Goal: Task Accomplishment & Management: Manage account settings

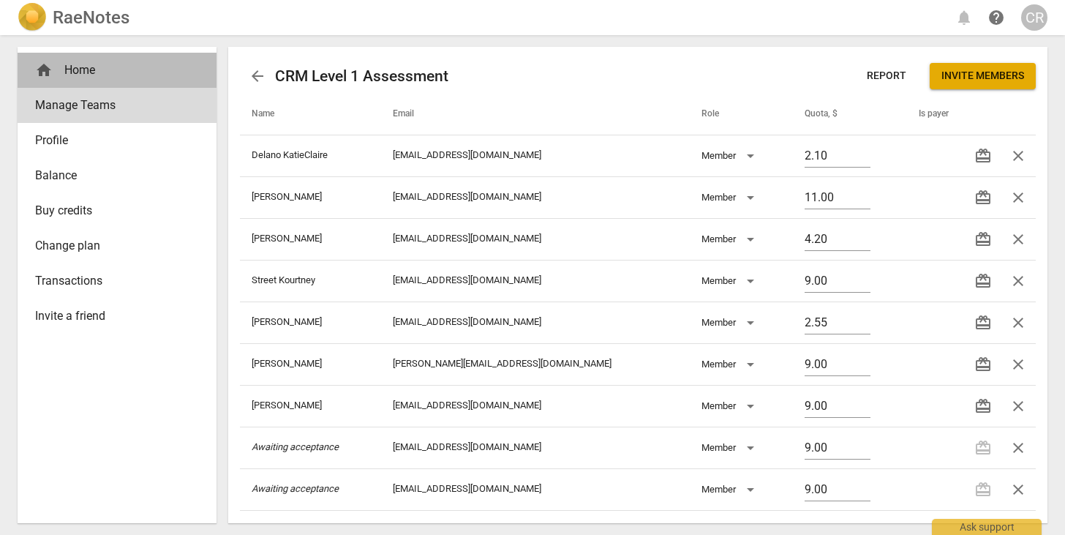
click at [132, 65] on div "home Home" at bounding box center [111, 70] width 152 height 18
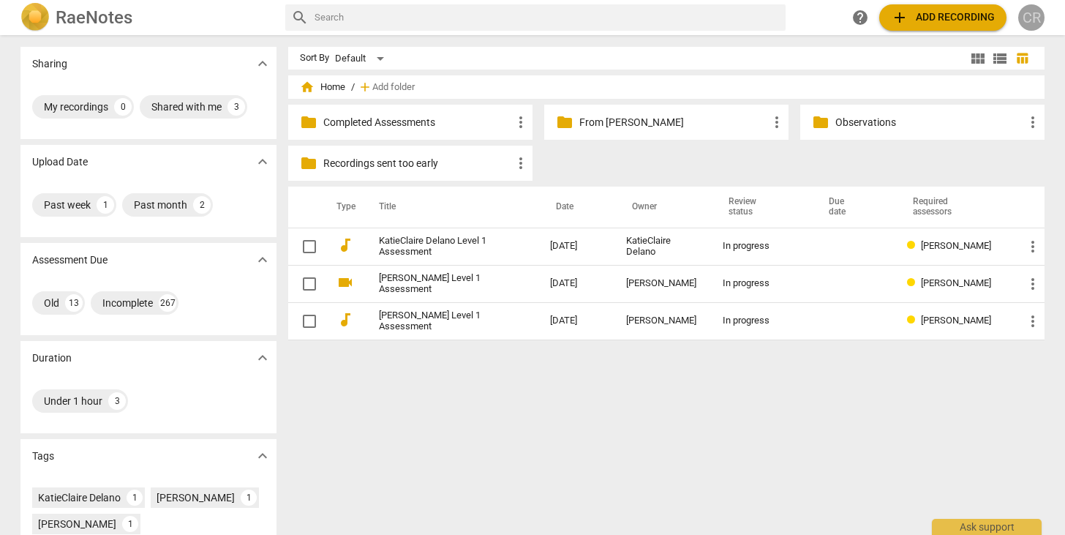
click at [1039, 16] on div "CR" at bounding box center [1031, 17] width 26 height 26
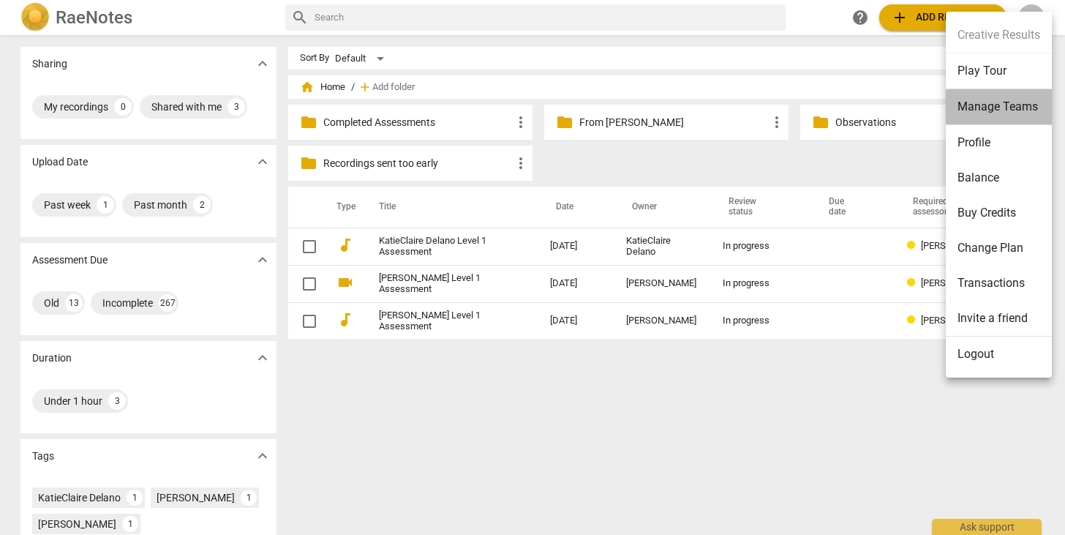
click at [1007, 107] on li "Manage Teams" at bounding box center [999, 107] width 106 height 36
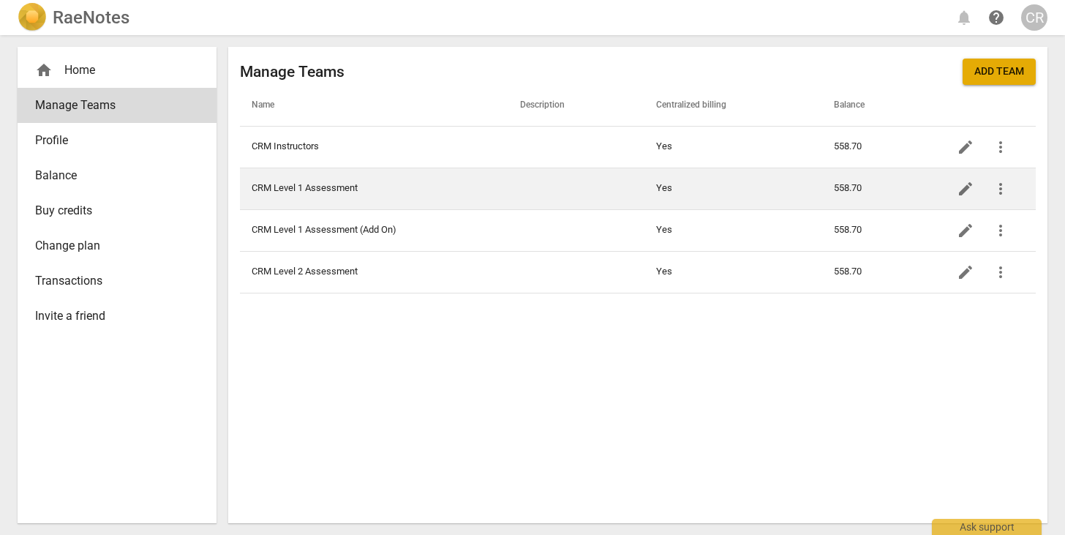
click at [339, 189] on td "CRM Level 1 Assessment" at bounding box center [374, 188] width 268 height 42
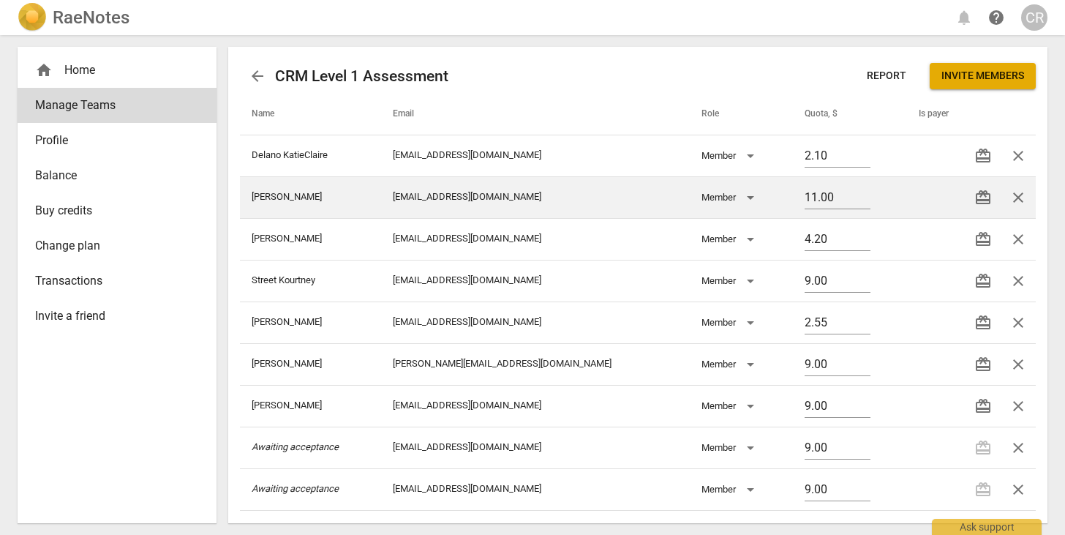
click at [889, 197] on td "11.00" at bounding box center [850, 197] width 114 height 42
click at [1013, 194] on span "close" at bounding box center [1018, 198] width 18 height 18
drag, startPoint x: 416, startPoint y: 197, endPoint x: 521, endPoint y: 197, distance: 105.3
click at [521, 197] on td "[EMAIL_ADDRESS][DOMAIN_NAME]" at bounding box center [535, 197] width 309 height 42
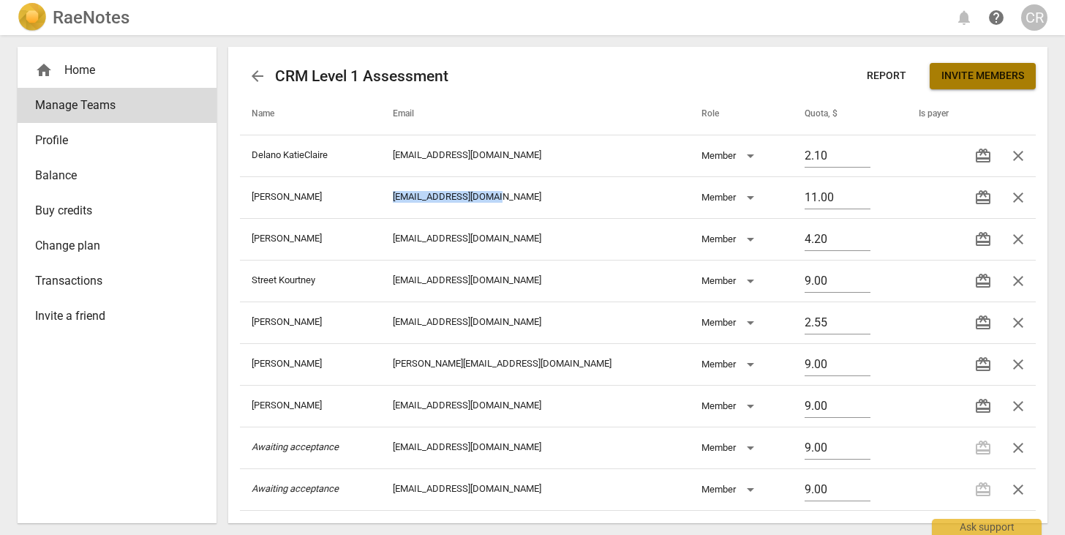
click at [985, 70] on span "Invite members" at bounding box center [982, 76] width 83 height 15
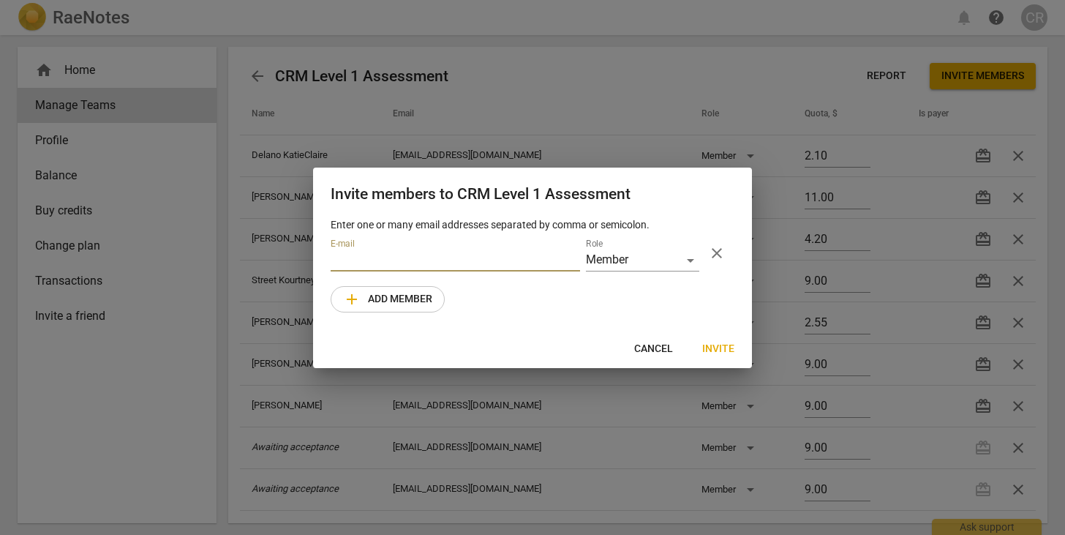
click at [436, 260] on input "email" at bounding box center [455, 260] width 249 height 21
click at [660, 348] on span "Cancel" at bounding box center [653, 349] width 39 height 15
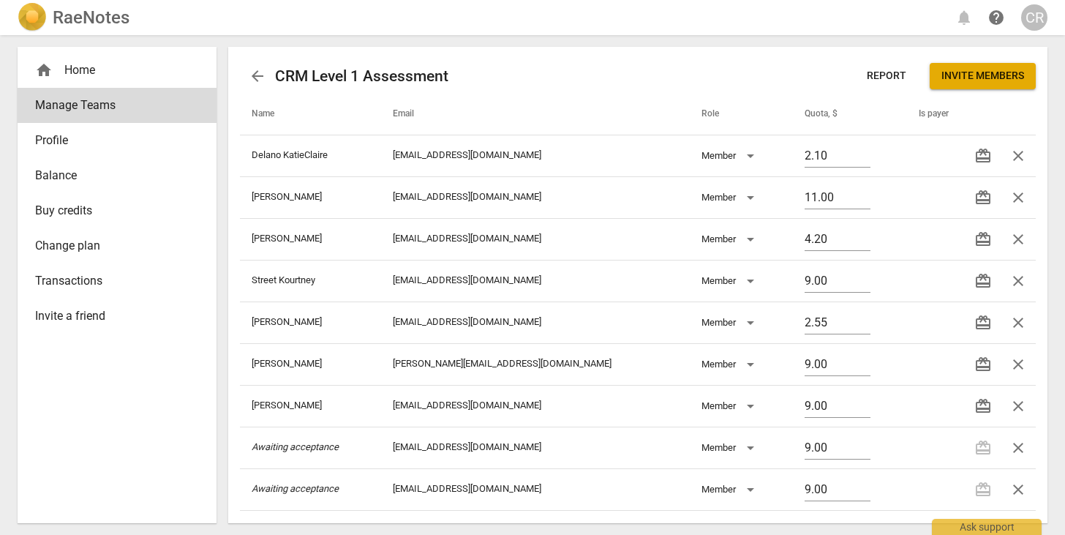
click at [968, 74] on span "Invite members" at bounding box center [982, 76] width 83 height 15
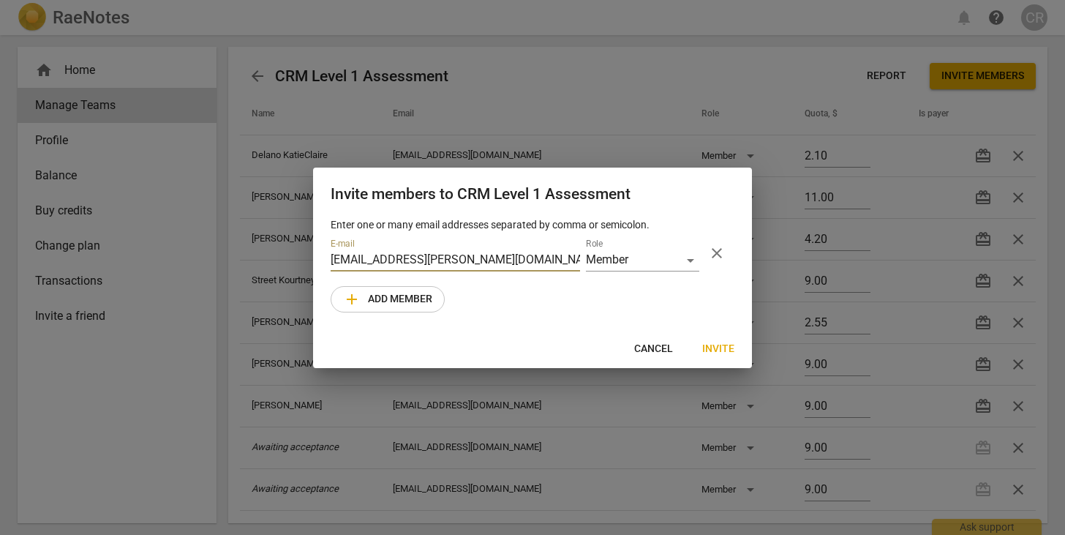
type input "[EMAIL_ADDRESS][PERSON_NAME][DOMAIN_NAME]"
click at [727, 347] on span "Invite" at bounding box center [718, 349] width 32 height 15
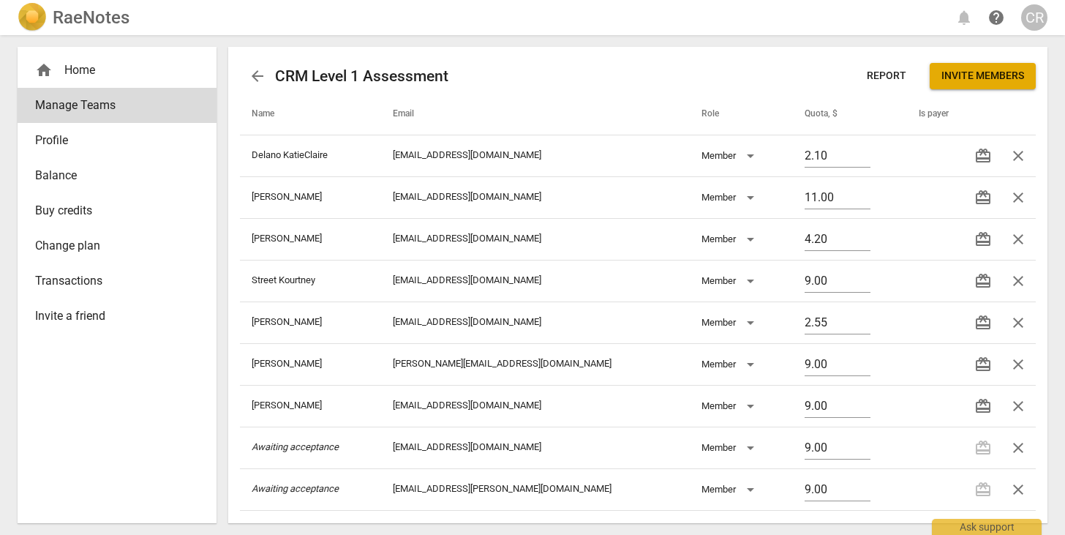
click at [96, 70] on div "home Home" at bounding box center [111, 70] width 152 height 18
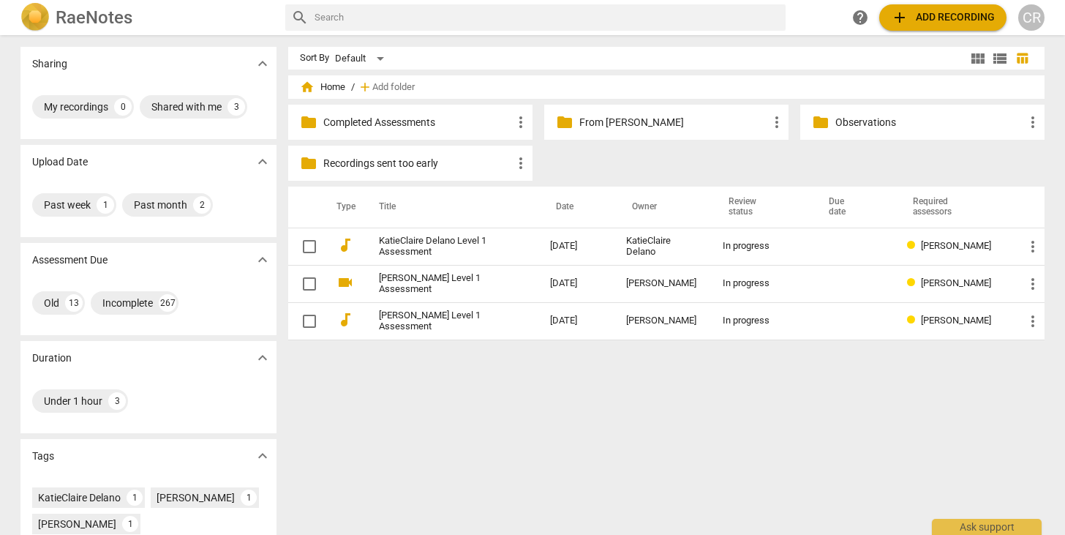
click at [1033, 19] on div "CR" at bounding box center [1031, 17] width 26 height 26
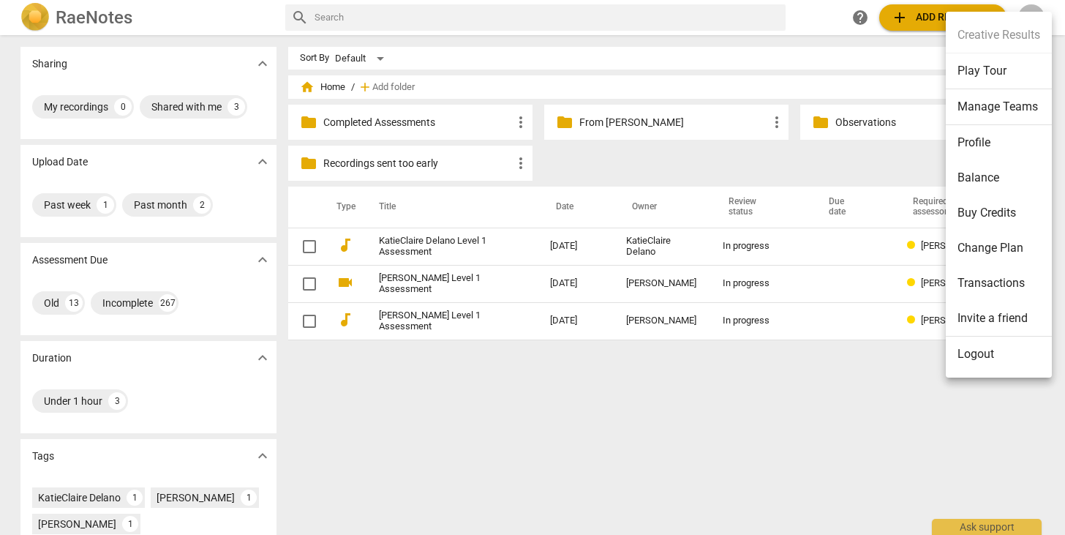
click at [999, 107] on li "Manage Teams" at bounding box center [999, 107] width 106 height 36
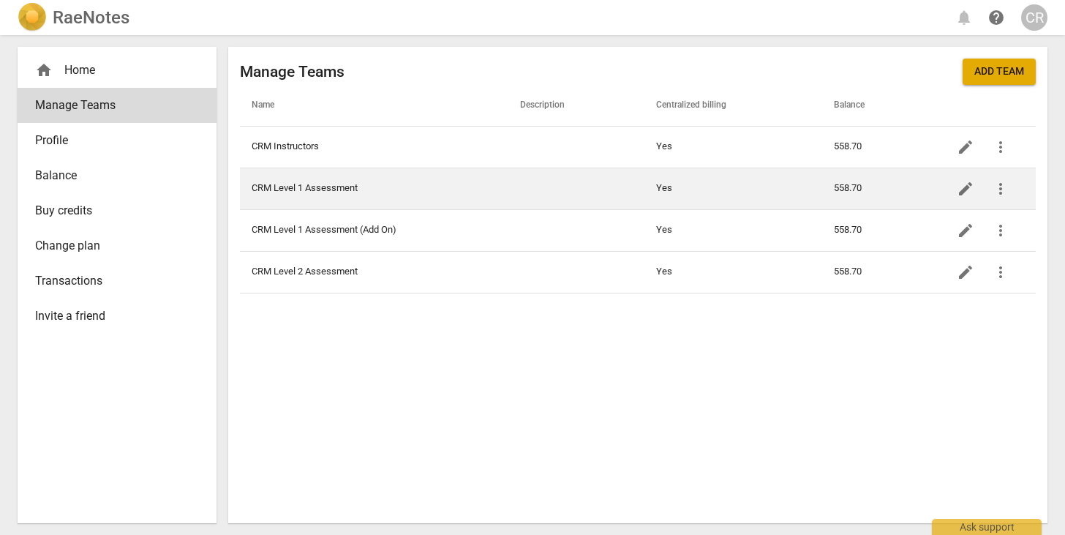
click at [301, 184] on td "CRM Level 1 Assessment" at bounding box center [374, 188] width 268 height 42
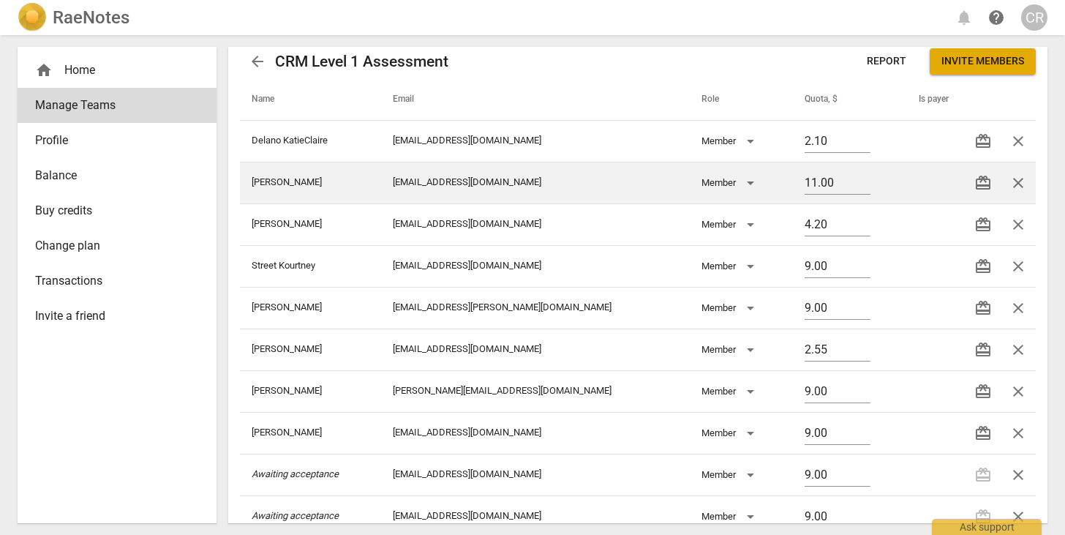
scroll to position [20, 0]
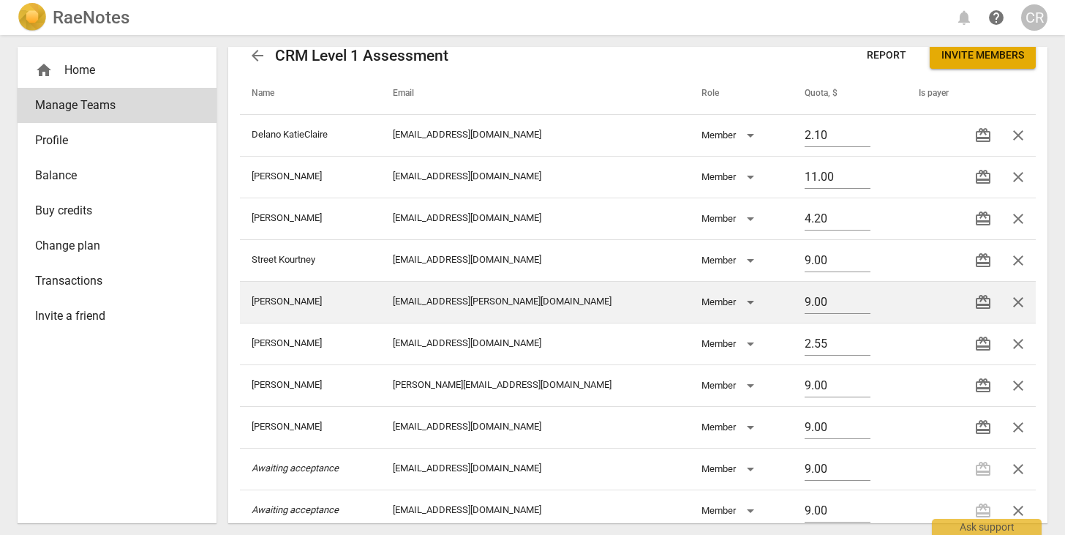
click at [302, 316] on td "[PERSON_NAME]" at bounding box center [310, 302] width 141 height 42
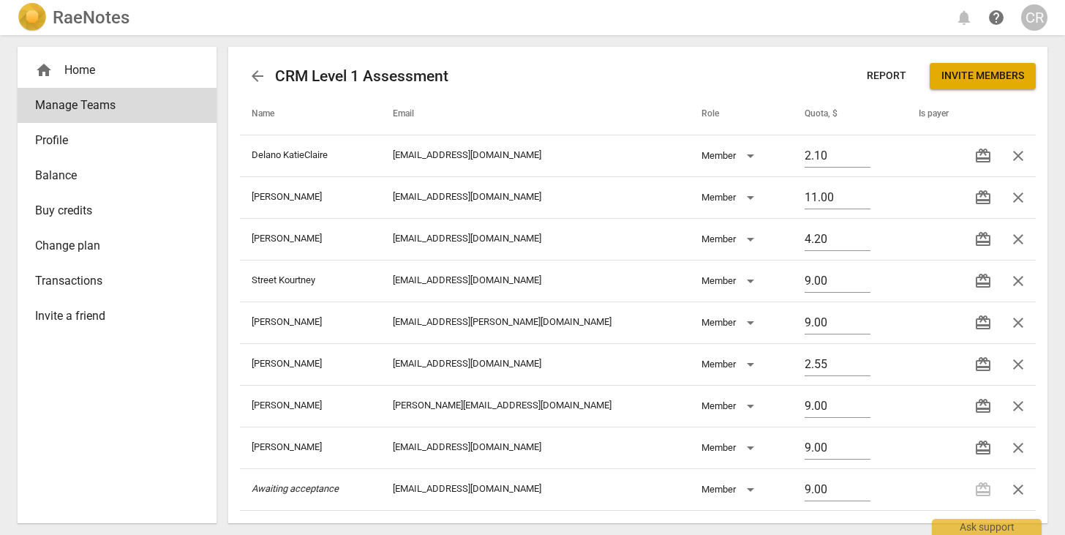
scroll to position [0, 0]
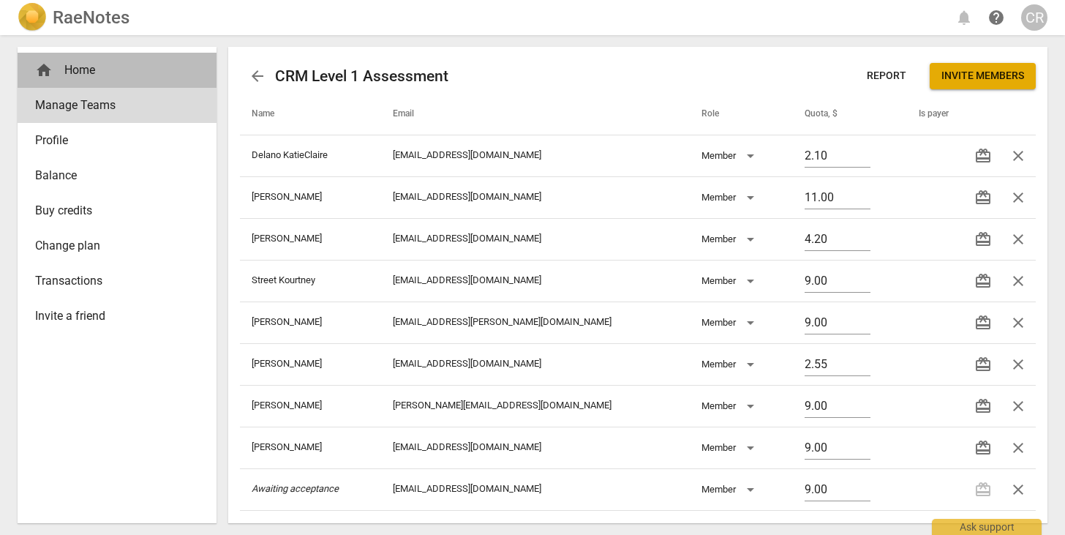
click at [68, 66] on div "home Home" at bounding box center [111, 70] width 152 height 18
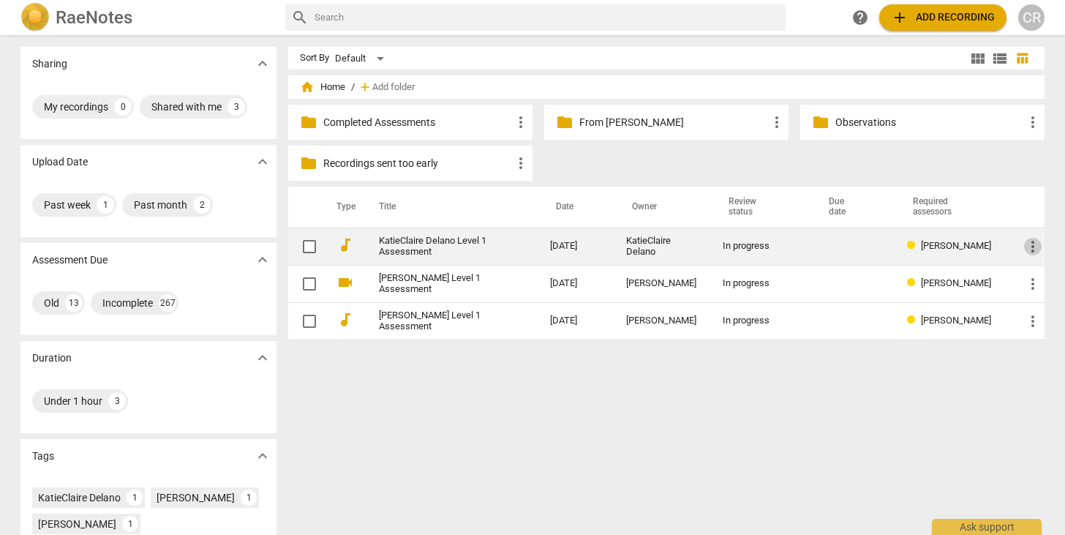
click at [1029, 246] on span "more_vert" at bounding box center [1033, 247] width 18 height 18
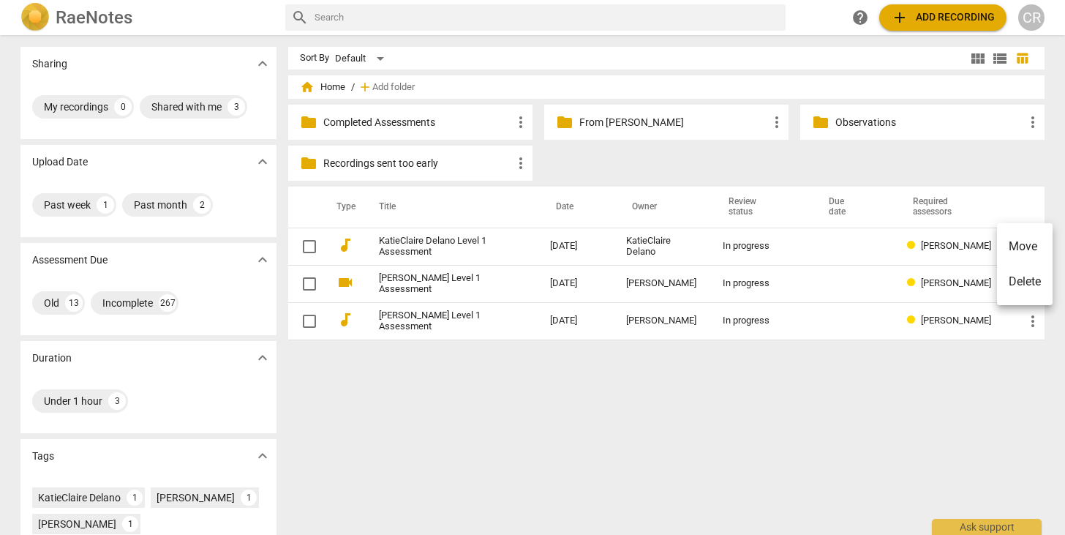
click at [959, 153] on div at bounding box center [532, 267] width 1065 height 535
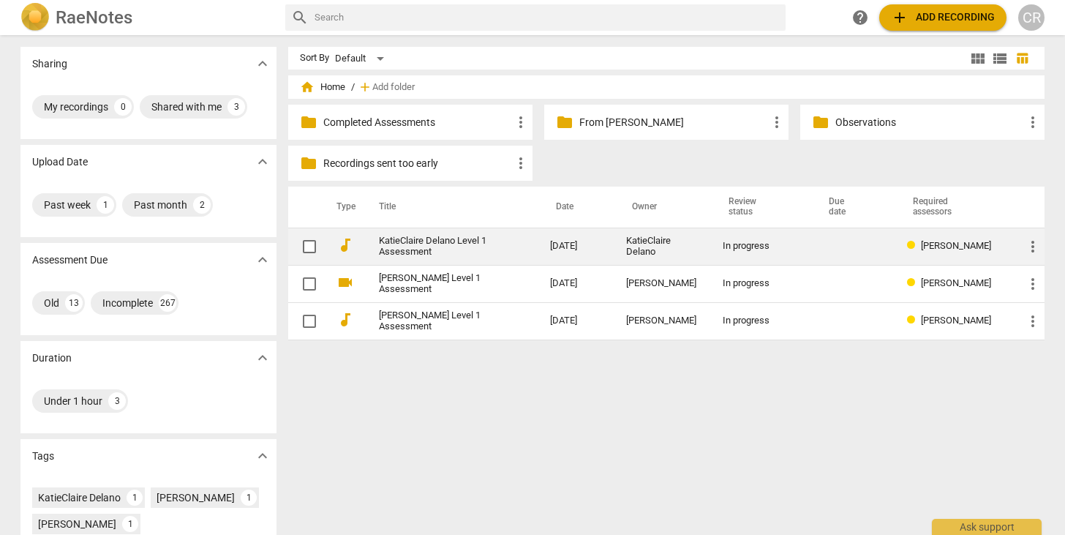
click at [445, 240] on link "KatieClaire Delano Level 1 Assessment" at bounding box center [438, 247] width 118 height 22
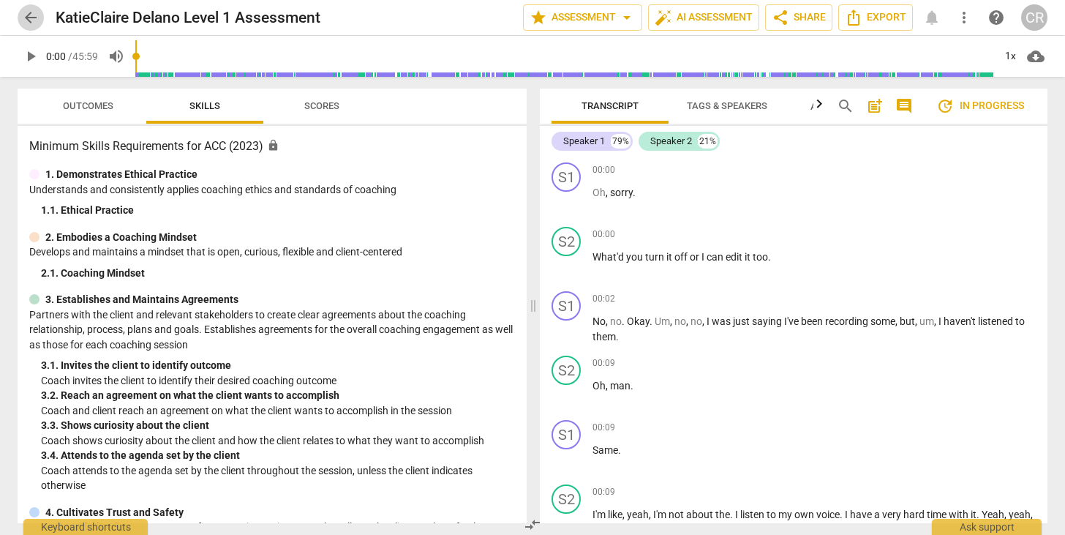
click at [31, 15] on span "arrow_back" at bounding box center [31, 18] width 18 height 18
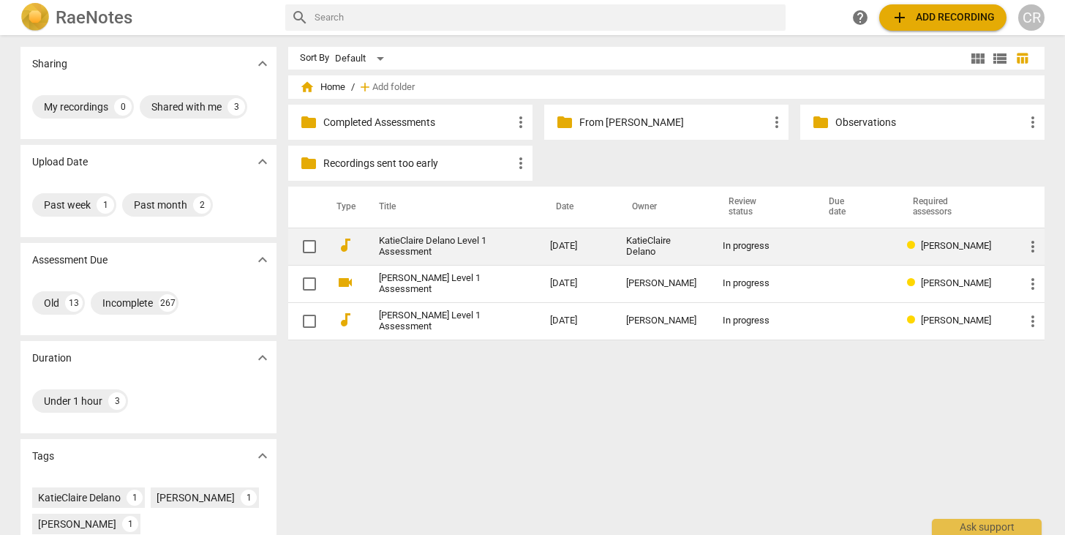
click at [422, 241] on link "KatieClaire Delano Level 1 Assessment" at bounding box center [438, 247] width 118 height 22
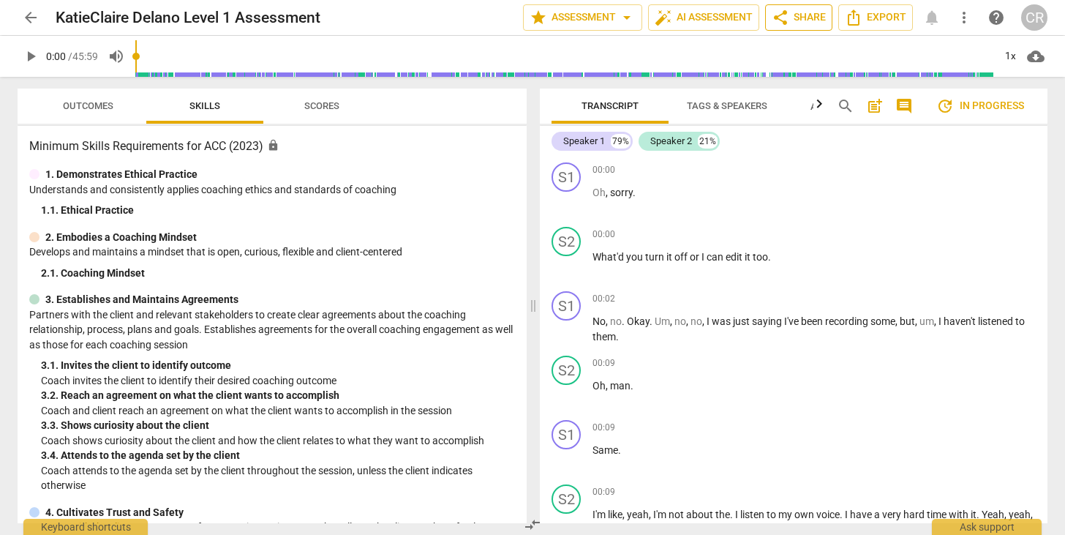
click at [821, 20] on span "share Share" at bounding box center [799, 18] width 54 height 18
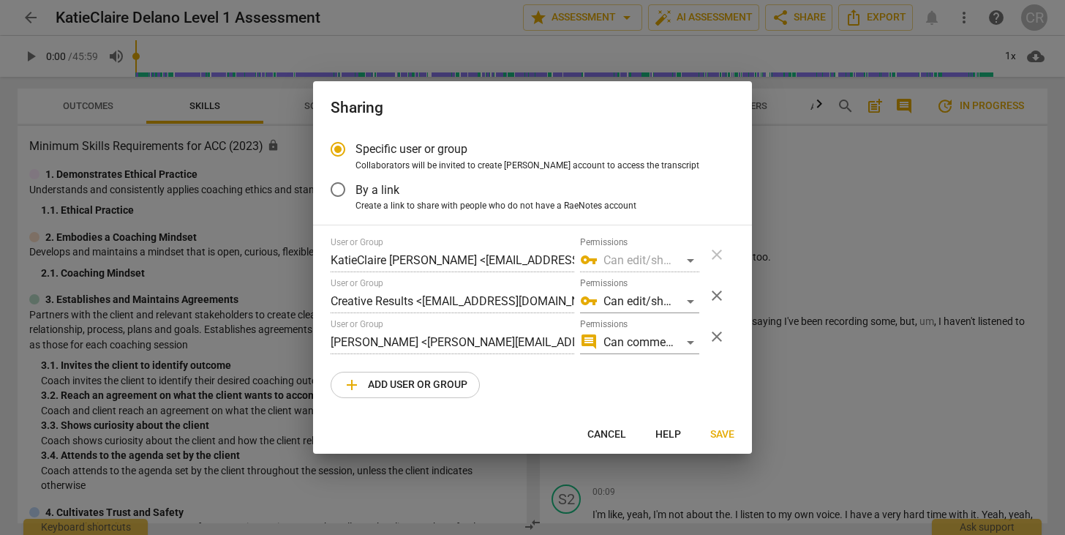
click at [817, 154] on div at bounding box center [532, 267] width 1065 height 535
radio input "false"
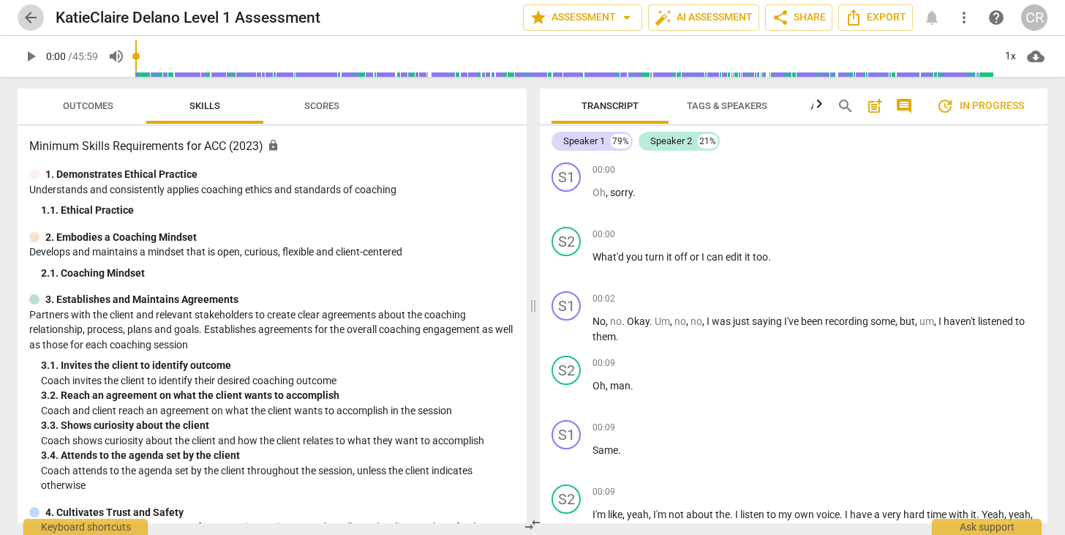
click at [36, 13] on span "arrow_back" at bounding box center [31, 18] width 18 height 18
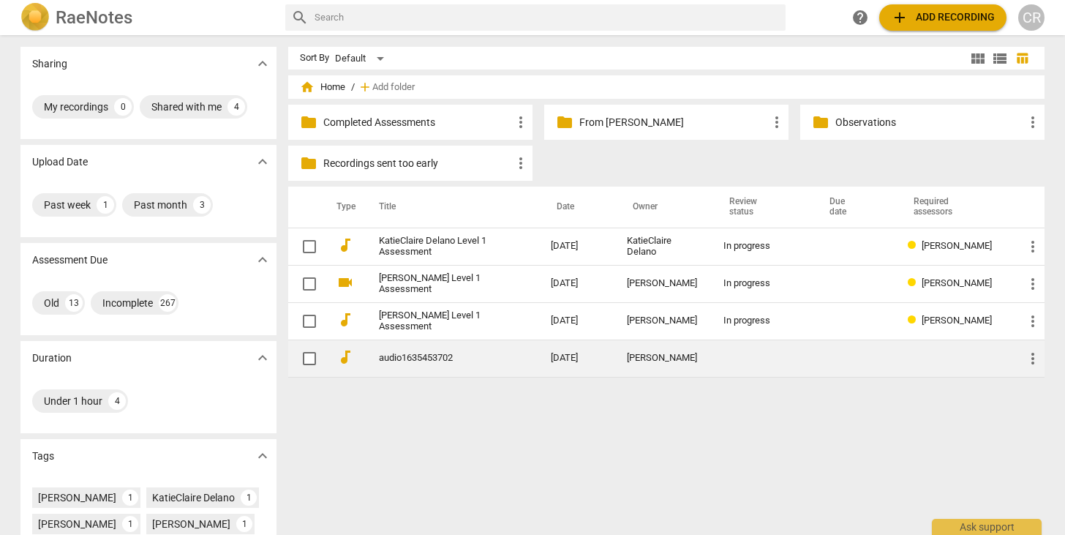
click at [421, 369] on td "audio1635453702" at bounding box center [450, 357] width 178 height 37
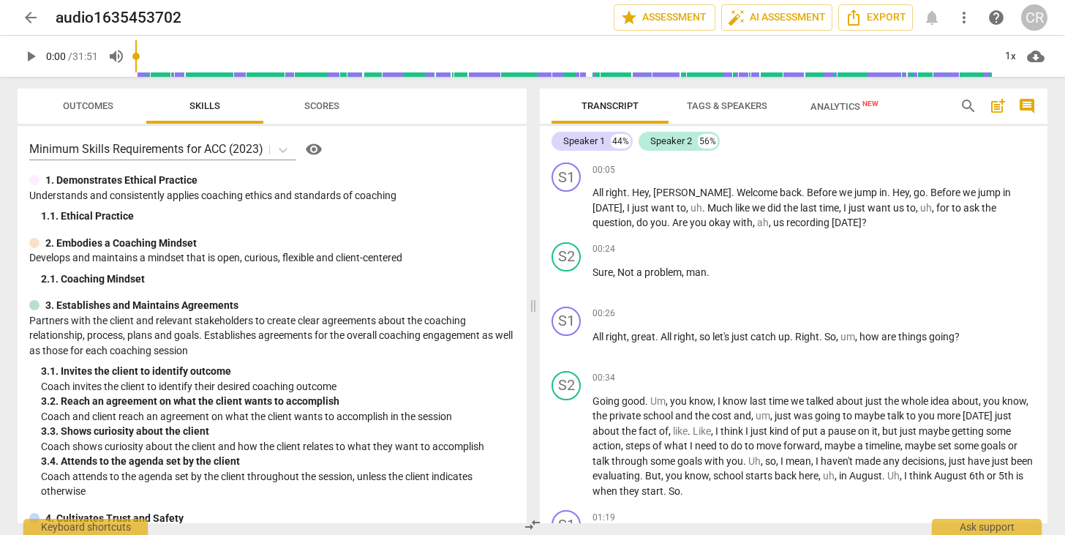
click at [31, 16] on span "arrow_back" at bounding box center [31, 18] width 18 height 18
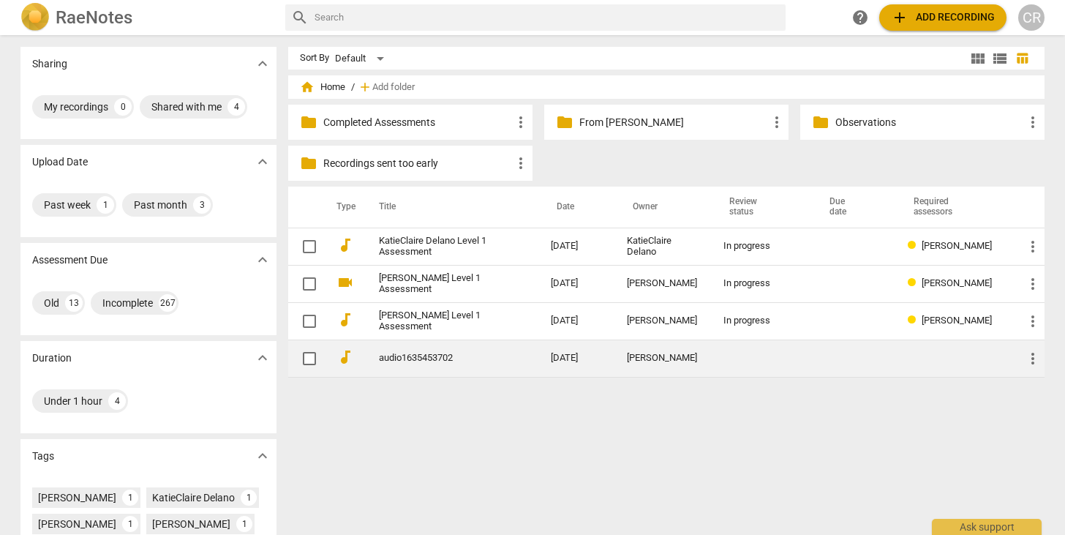
click at [410, 358] on link "audio1635453702" at bounding box center [438, 358] width 119 height 11
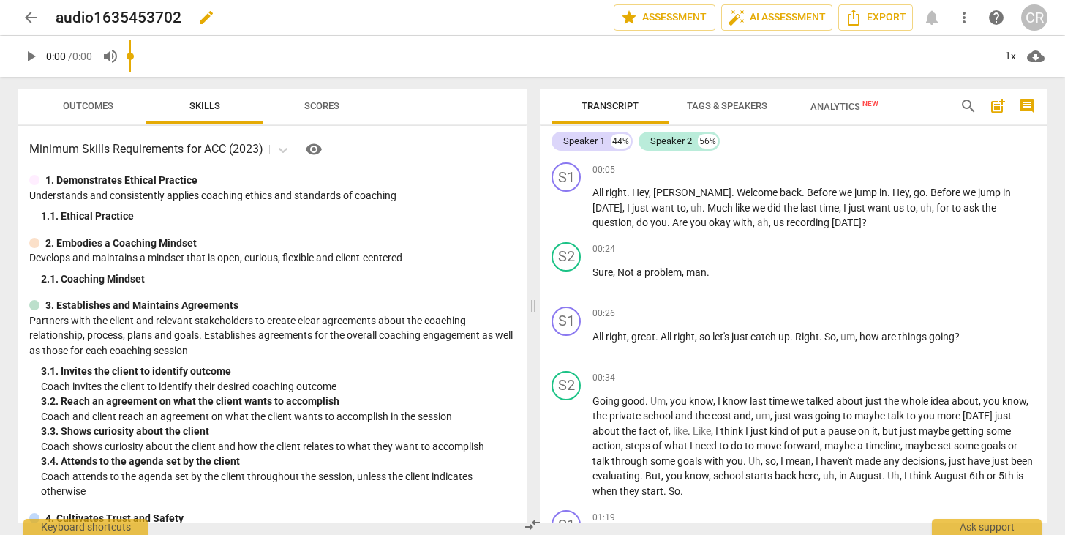
click at [144, 15] on h2 "audio1635453702" at bounding box center [119, 18] width 126 height 18
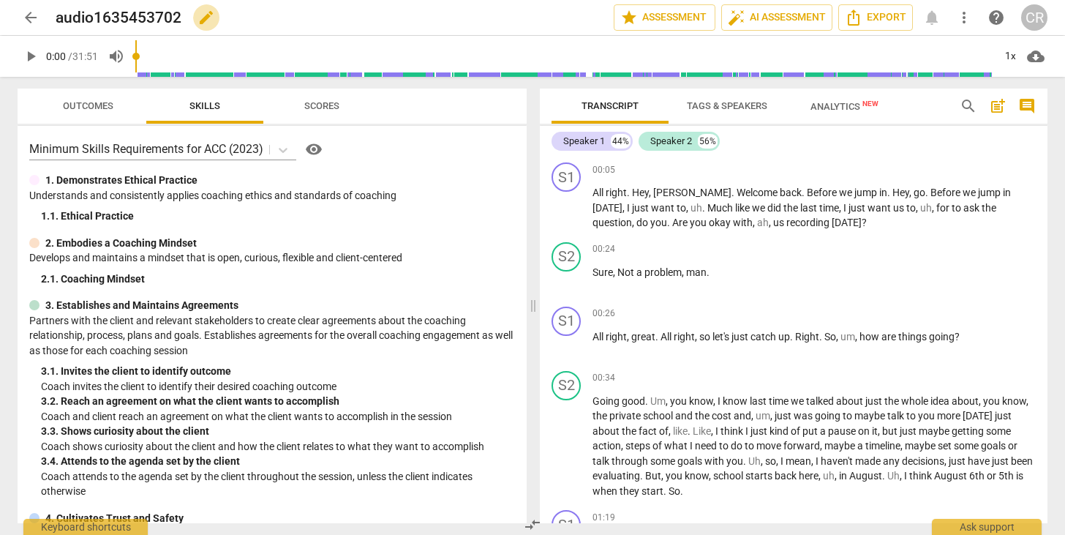
click at [204, 14] on span "edit" at bounding box center [206, 18] width 18 height 18
type input "[PERSON_NAME] Level 1 Assessment"
click at [559, 20] on span "done" at bounding box center [563, 18] width 18 height 18
click at [31, 16] on span "arrow_back" at bounding box center [31, 18] width 18 height 18
